Goal: Share content

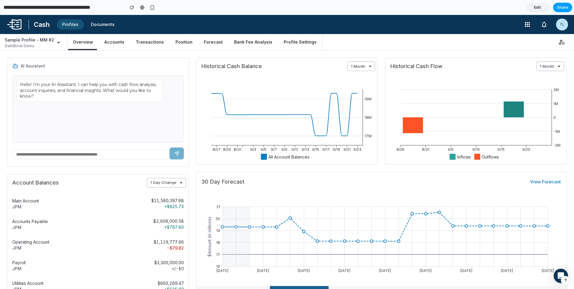
click at [439, 9] on span "Share" at bounding box center [562, 7] width 11 height 6
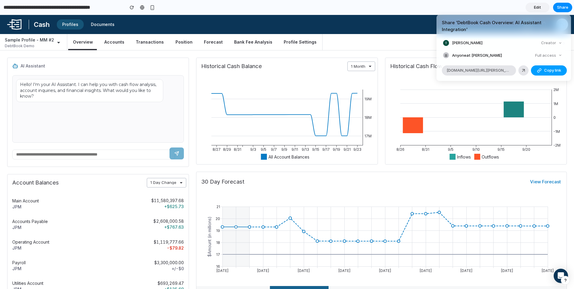
click at [439, 67] on button "Copy link" at bounding box center [549, 70] width 36 height 10
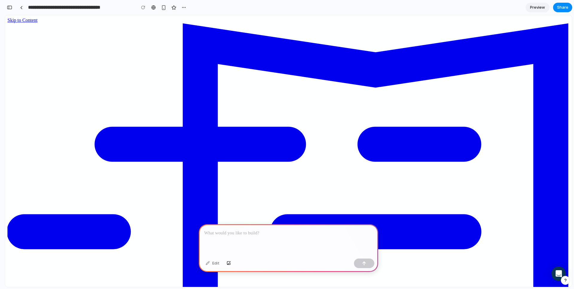
click at [535, 7] on span "Preview" at bounding box center [537, 7] width 15 height 6
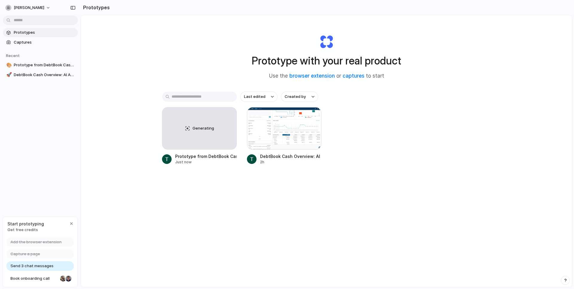
click at [21, 227] on span "Get free credits" at bounding box center [25, 230] width 36 height 6
click at [42, 4] on button "tom-lombardozzi" at bounding box center [28, 8] width 51 height 10
